Goal: Task Accomplishment & Management: Use online tool/utility

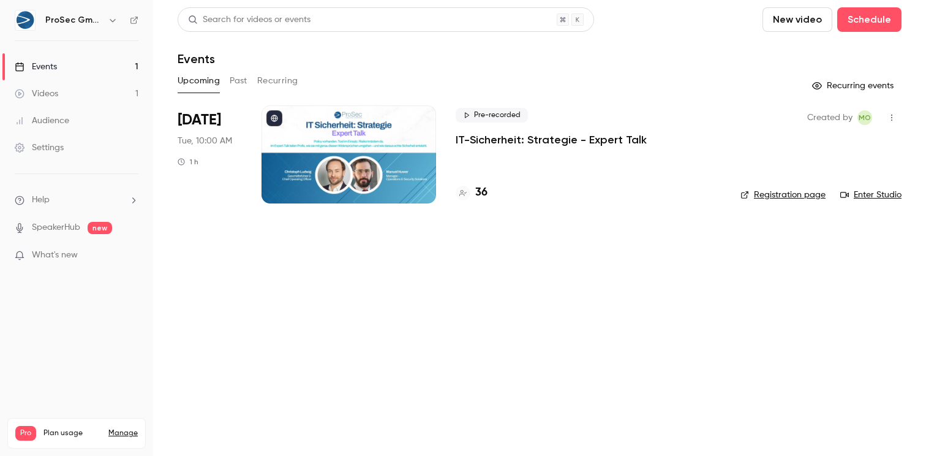
click at [405, 147] on div at bounding box center [348, 154] width 175 height 98
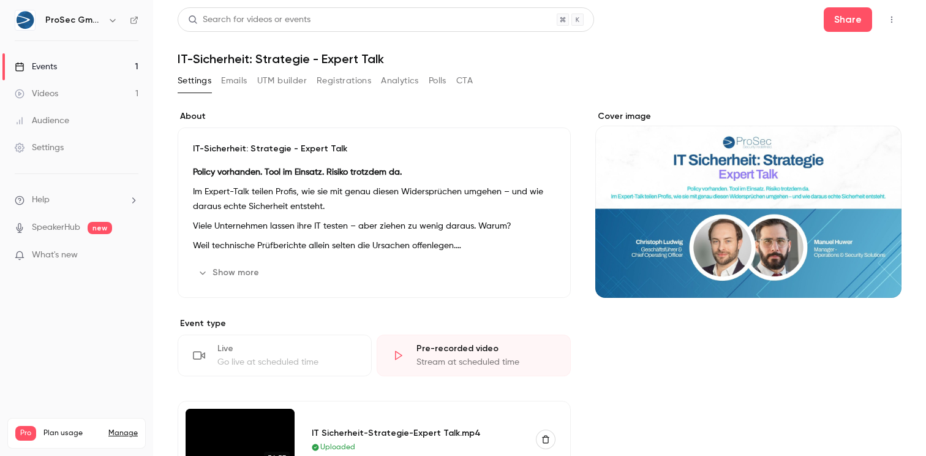
click at [293, 78] on button "UTM builder" at bounding box center [282, 81] width 50 height 20
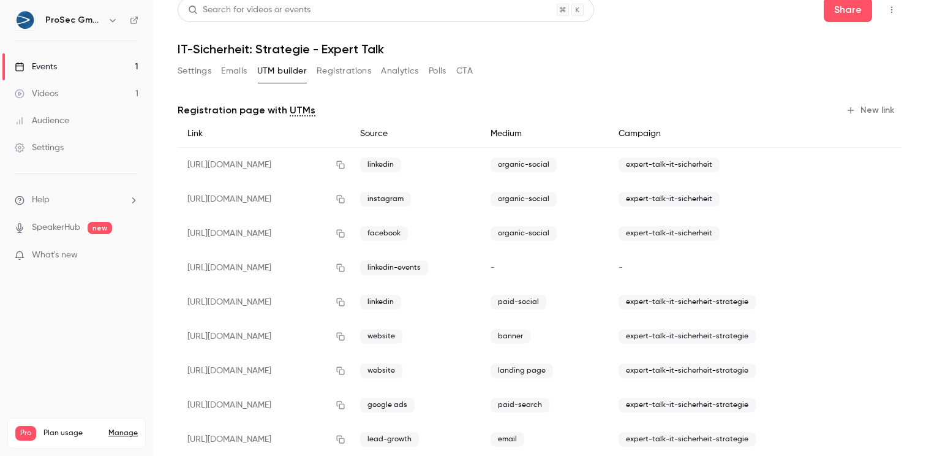
scroll to position [7, 0]
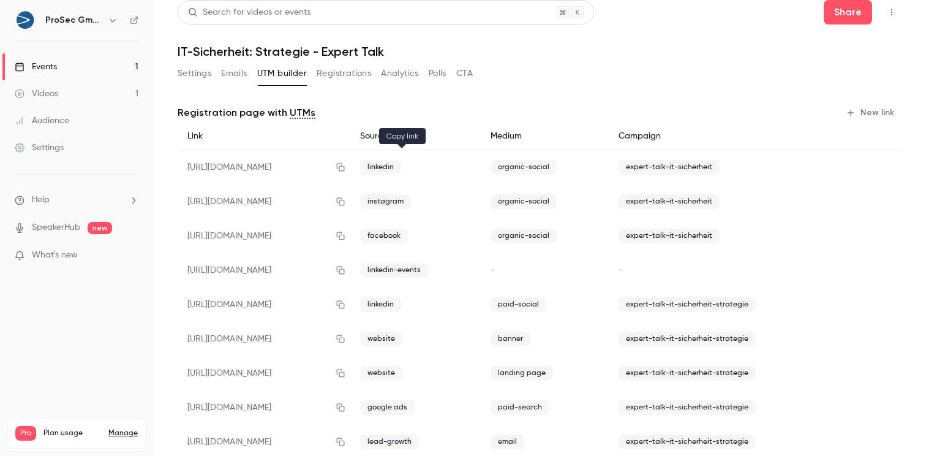
click at [345, 168] on icon "button" at bounding box center [341, 167] width 8 height 8
